Goal: Task Accomplishment & Management: Use online tool/utility

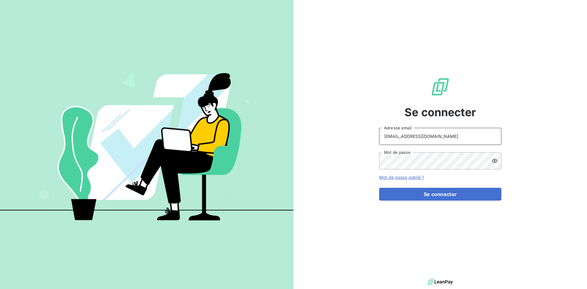
click at [398, 134] on input "[EMAIL_ADDRESS][DOMAIN_NAME]" at bounding box center [440, 136] width 122 height 17
type input "[EMAIL_ADDRESS][DOMAIN_NAME]"
click at [447, 198] on button "Se connecter" at bounding box center [440, 194] width 122 height 13
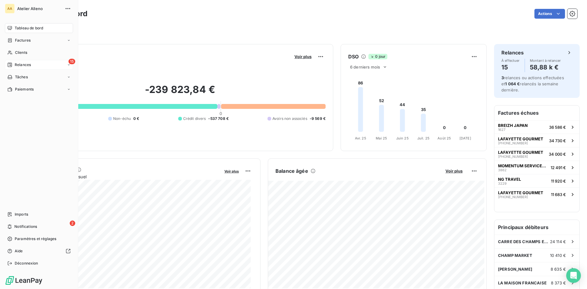
click at [16, 64] on span "Relances" at bounding box center [23, 65] width 16 height 6
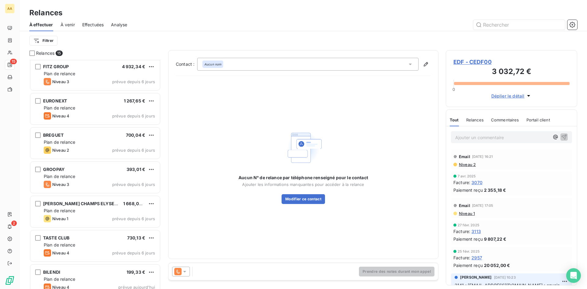
scroll to position [275, 0]
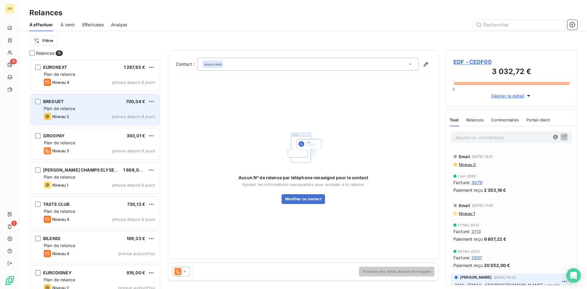
click at [82, 105] on div "BREGUET 700,04 € Plan de relance Niveau 2 prévue depuis 6 jours" at bounding box center [95, 109] width 130 height 31
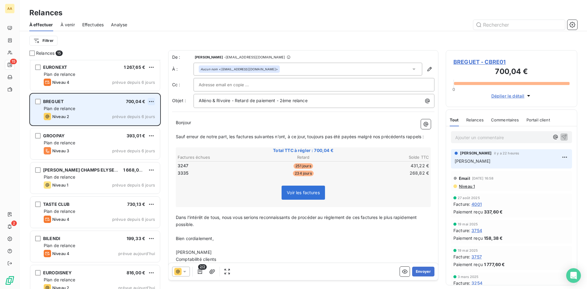
click at [152, 100] on html "AA 15 2 Relances À effectuer À venir Effectuées Analyse Filtrer Relances 15 FIT…" at bounding box center [293, 144] width 587 height 289
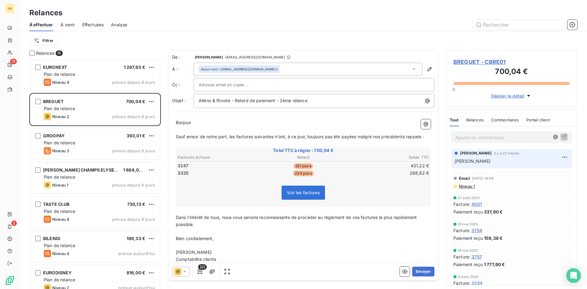
click at [70, 190] on html "AA 15 2 Relances À effectuer À venir Effectuées Analyse Filtrer Relances 15 FIT…" at bounding box center [293, 144] width 587 height 289
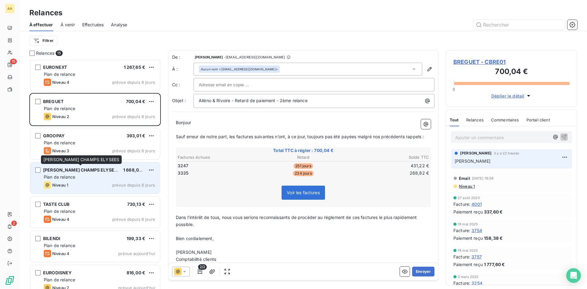
click at [82, 172] on div "[PERSON_NAME] CHAMPS ELYSEES" at bounding box center [80, 170] width 75 height 6
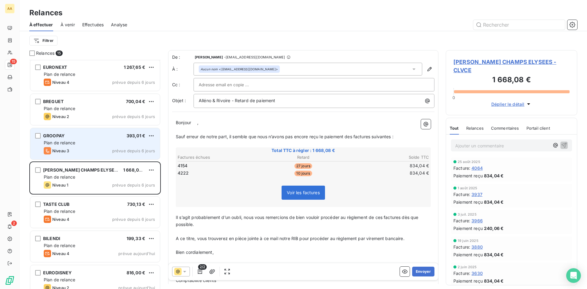
click at [86, 140] on div "Plan de relance" at bounding box center [99, 143] width 111 height 6
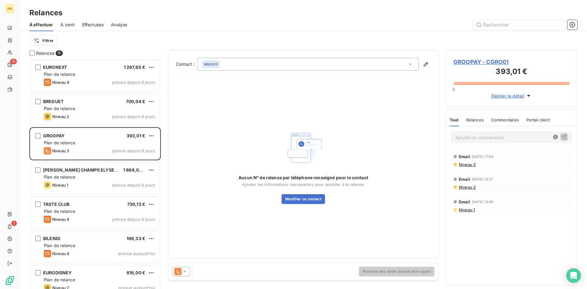
scroll to position [285, 0]
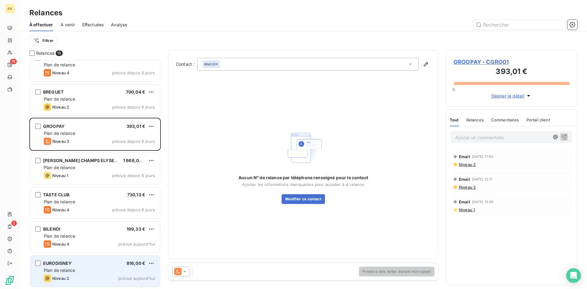
click at [83, 266] on div "EURODISNEY 816,00 € Plan de relance Niveau 2 prévue [DATE]" at bounding box center [95, 270] width 130 height 31
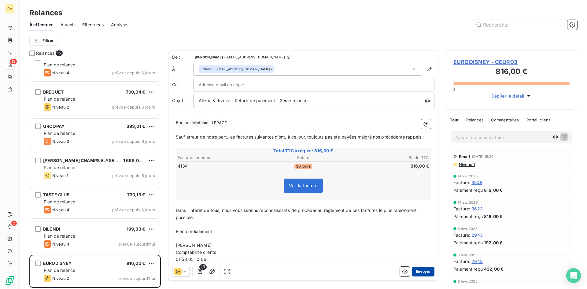
click at [419, 272] on button "Envoyer" at bounding box center [423, 271] width 22 height 10
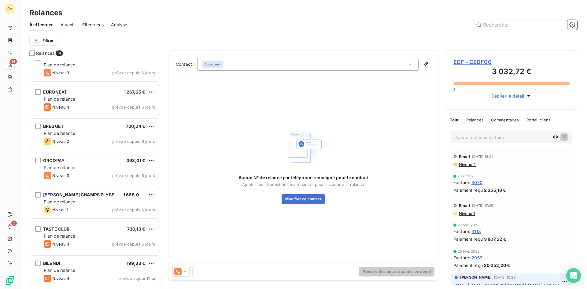
scroll to position [250, 0]
